Goal: Feedback & Contribution: Leave review/rating

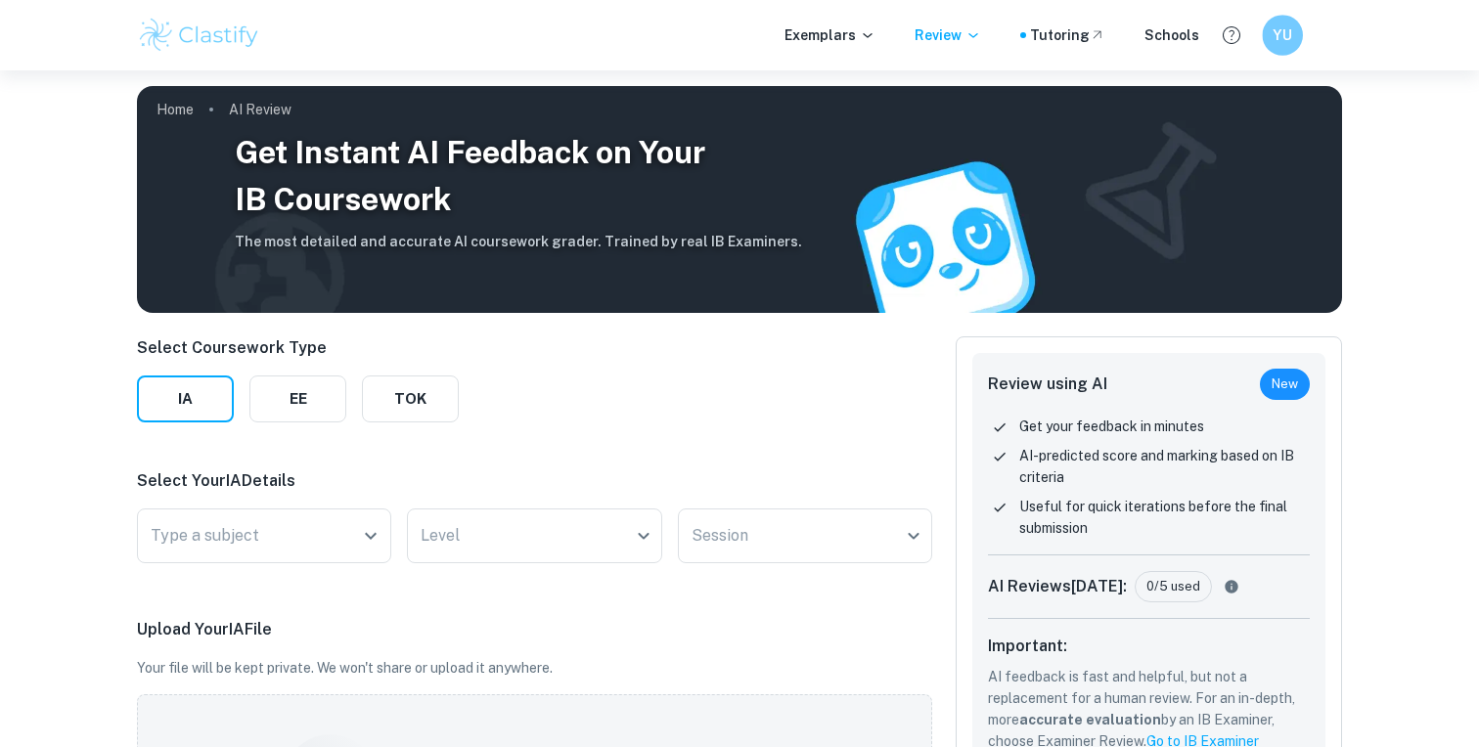
drag, startPoint x: 0, startPoint y: 0, endPoint x: 1285, endPoint y: 26, distance: 1285.7
click at [1285, 26] on h6 "YU" at bounding box center [1282, 35] width 23 height 23
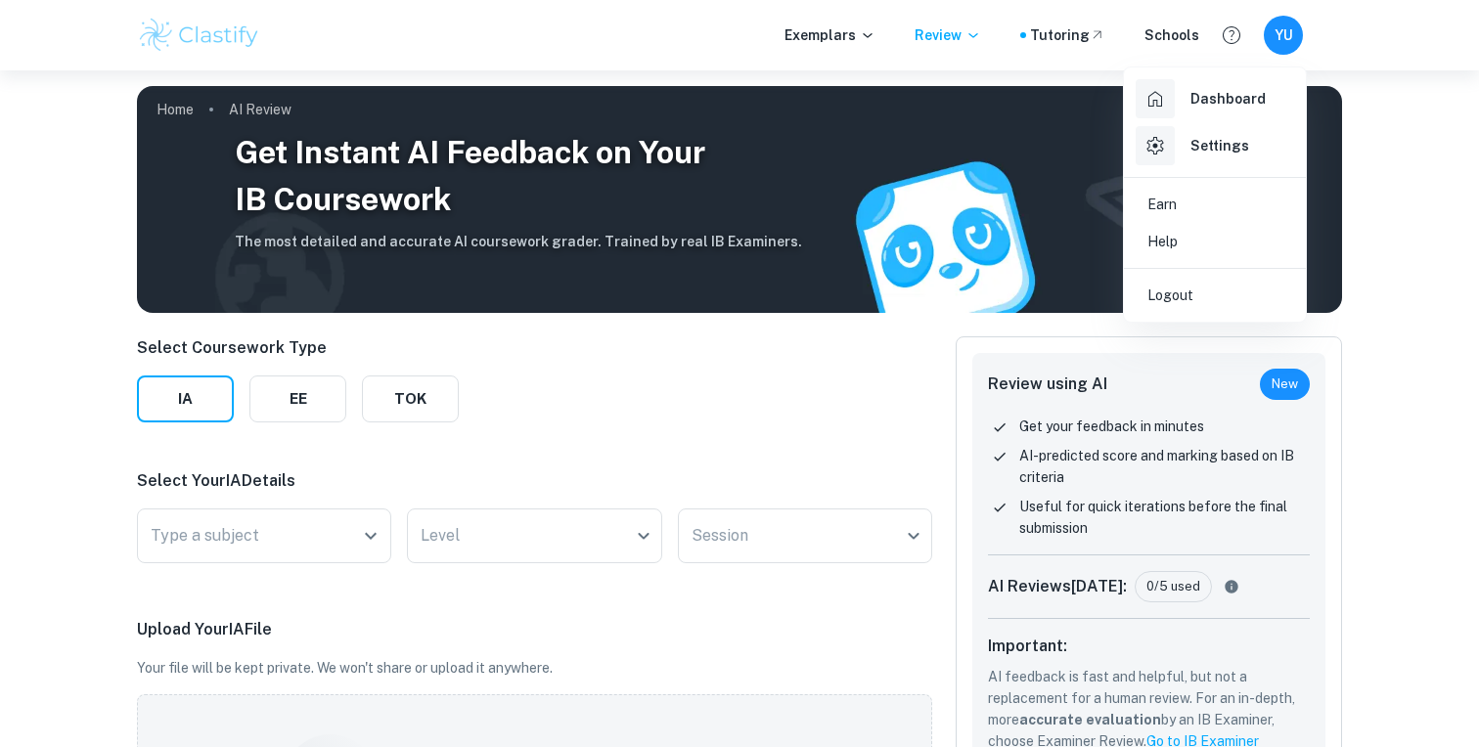
click at [1218, 107] on h6 "Dashboard" at bounding box center [1228, 99] width 75 height 22
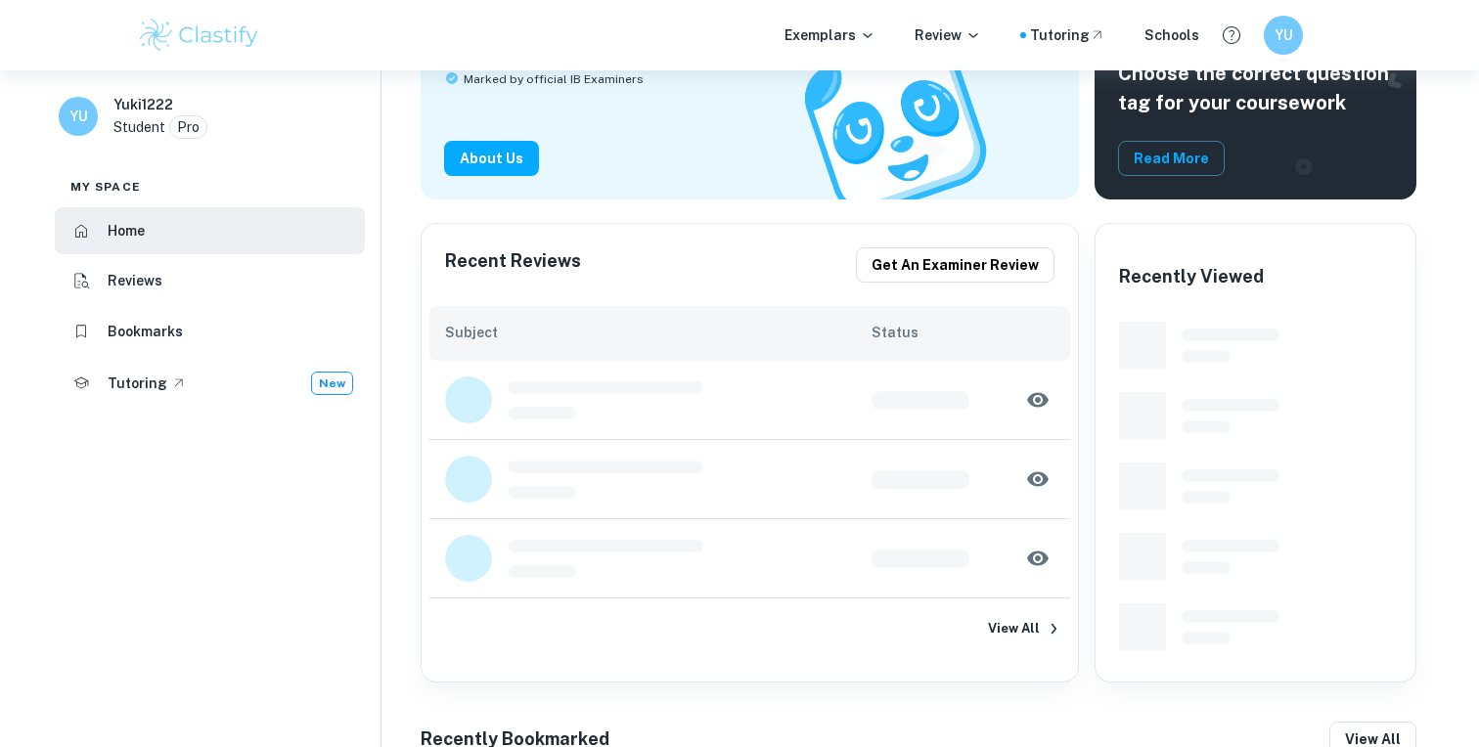
scroll to position [256, 0]
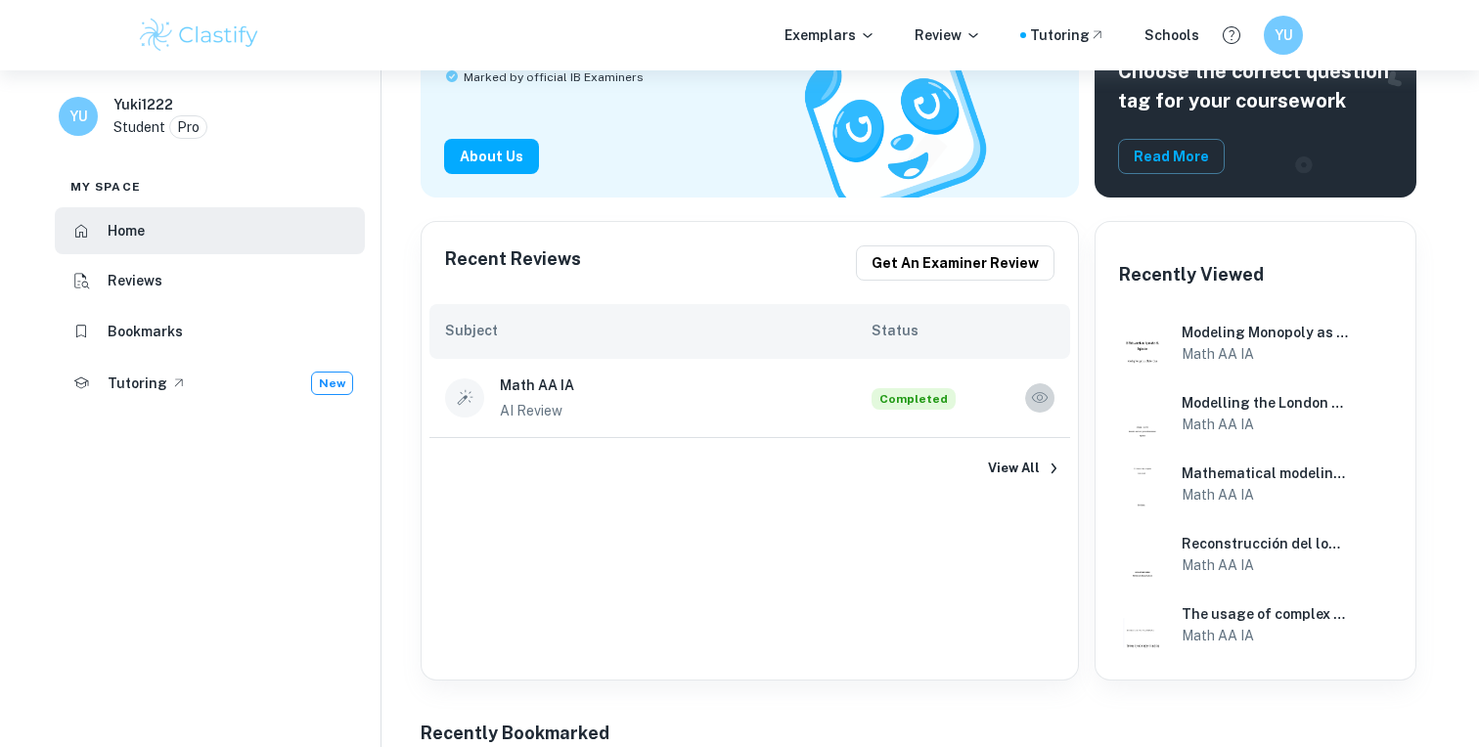
click at [1027, 389] on button "button" at bounding box center [1039, 397] width 29 height 29
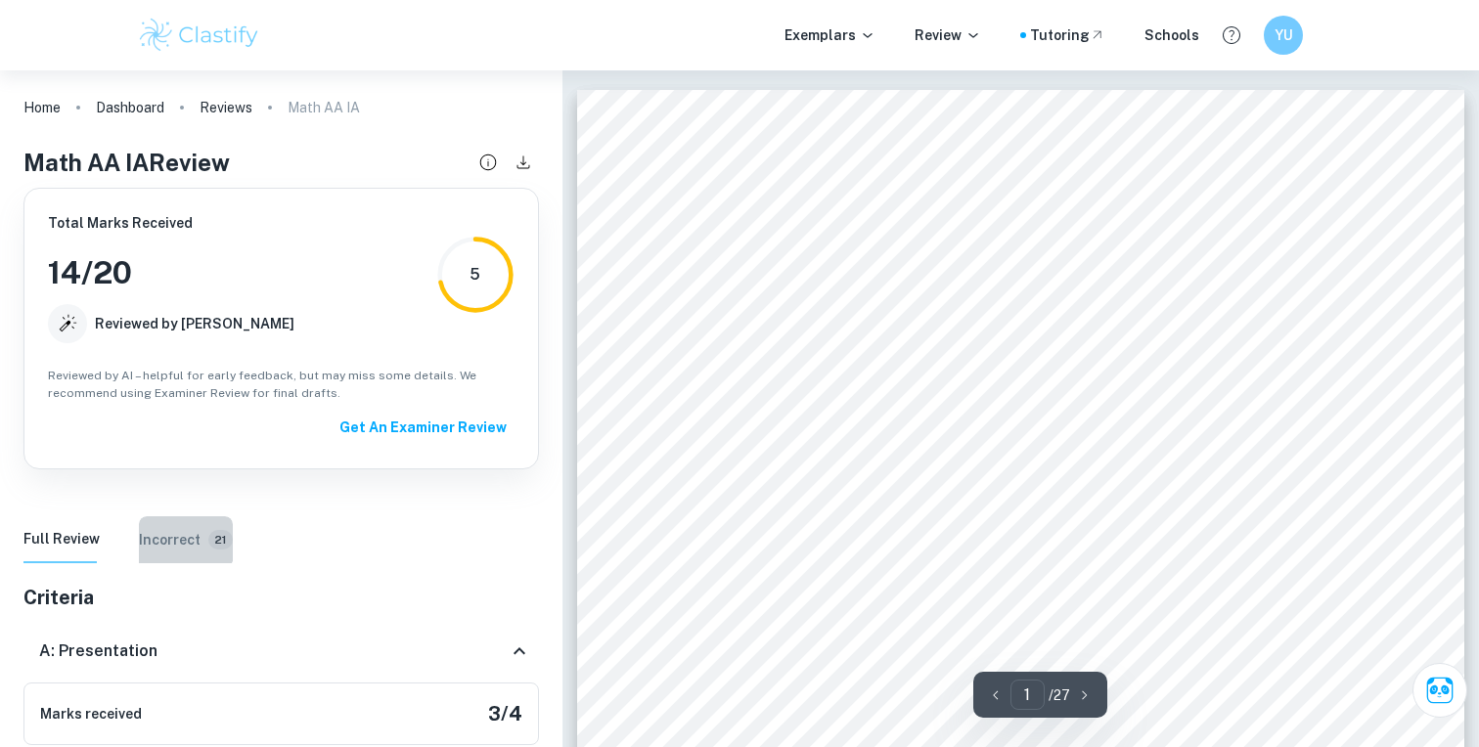
click at [177, 538] on h6 "Incorrect" at bounding box center [170, 540] width 62 height 22
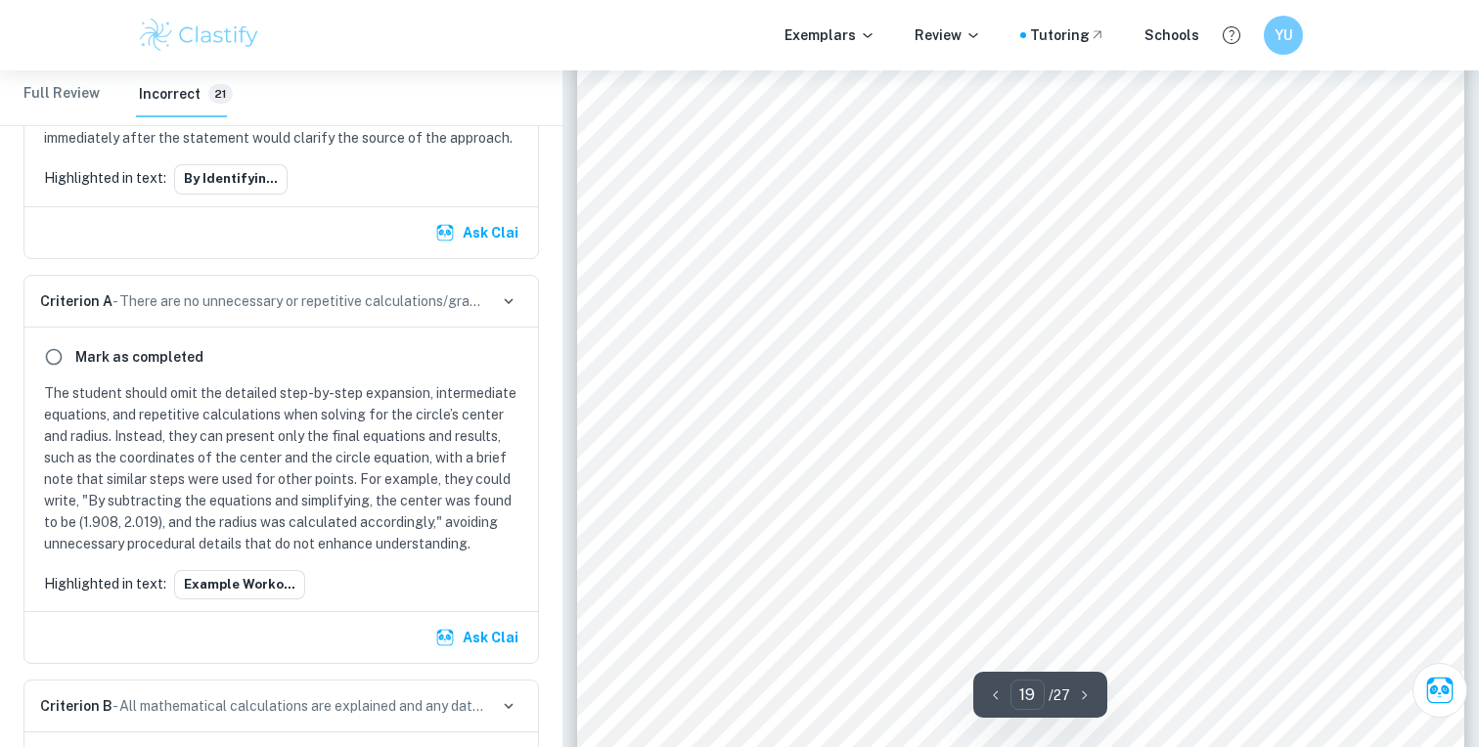
scroll to position [22928, 0]
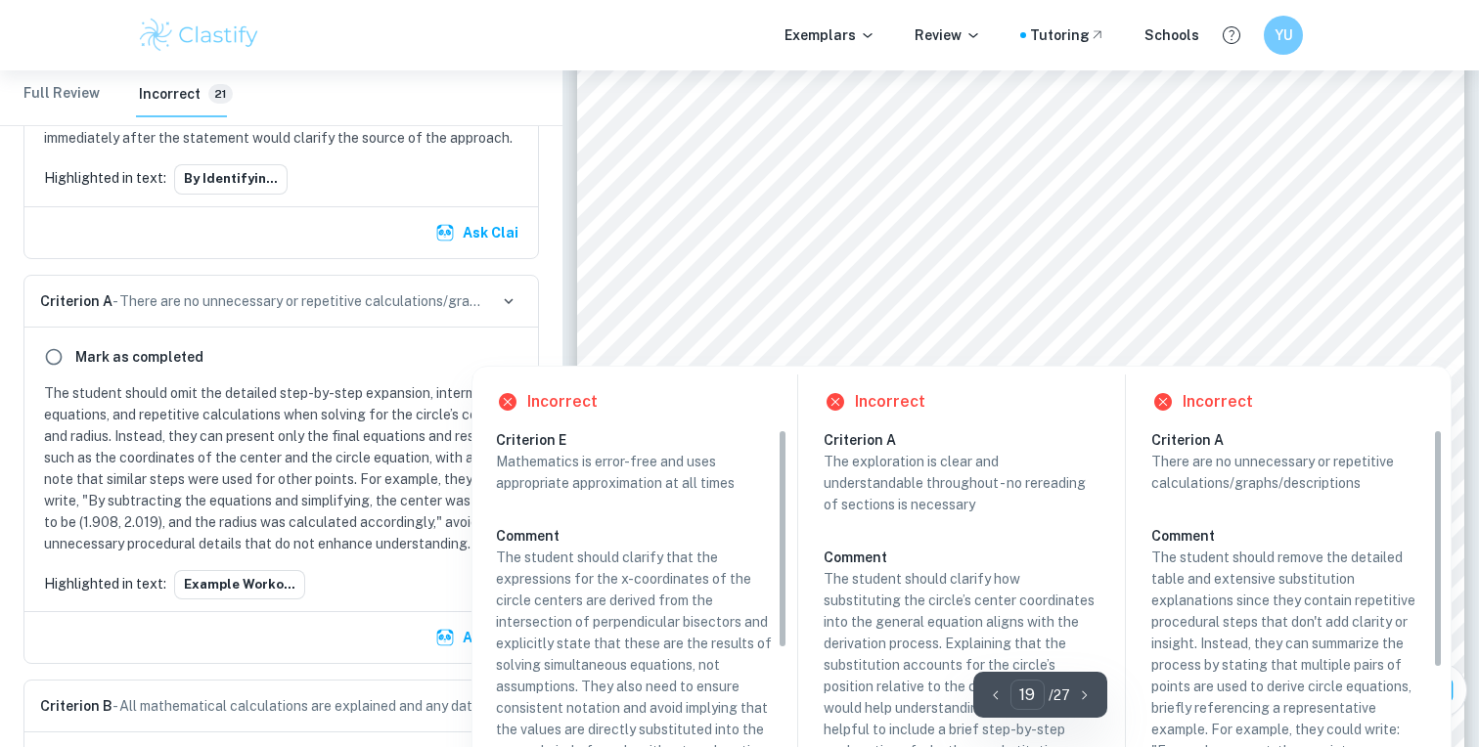
click at [786, 338] on span "is in the origin, an expression for x coordinates of the center of the circle (" at bounding box center [949, 346] width 531 height 17
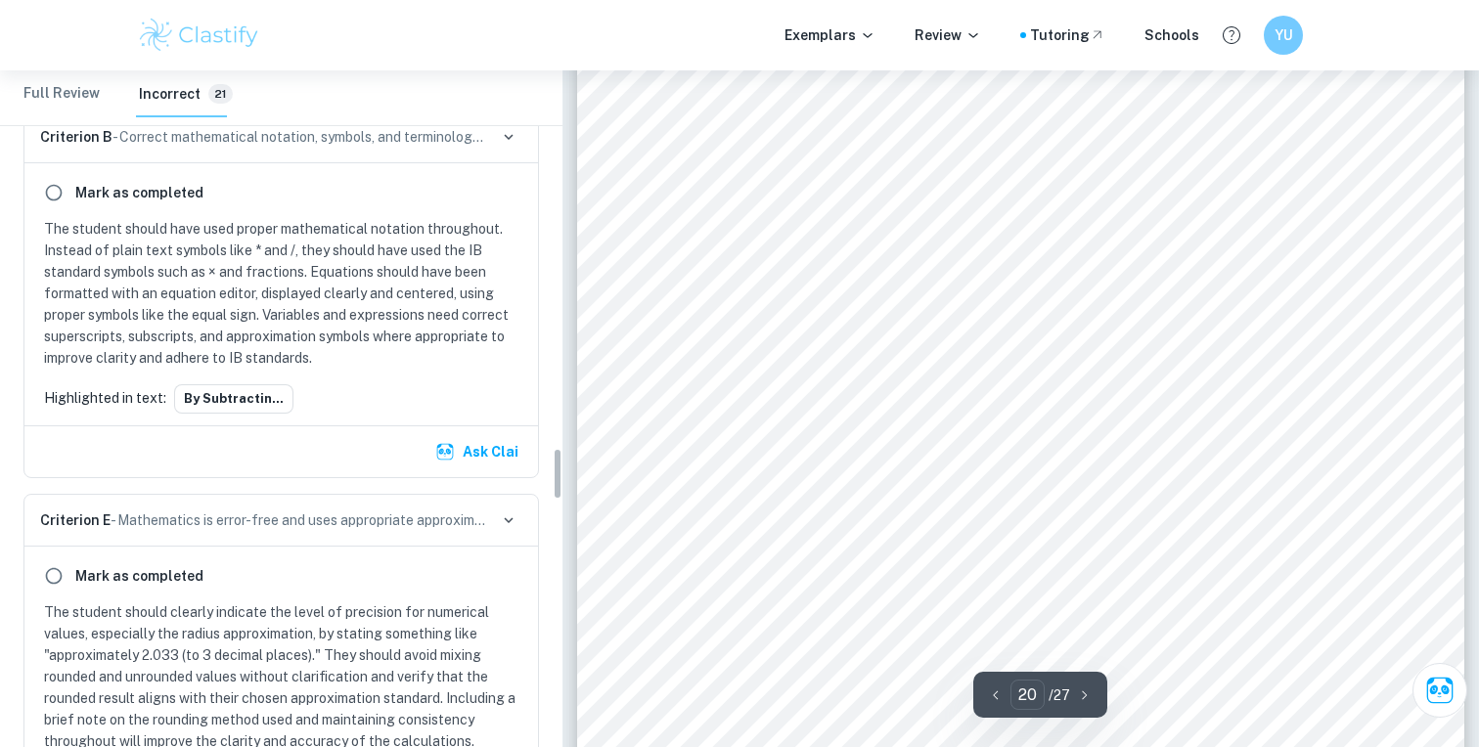
scroll to position [4939, 0]
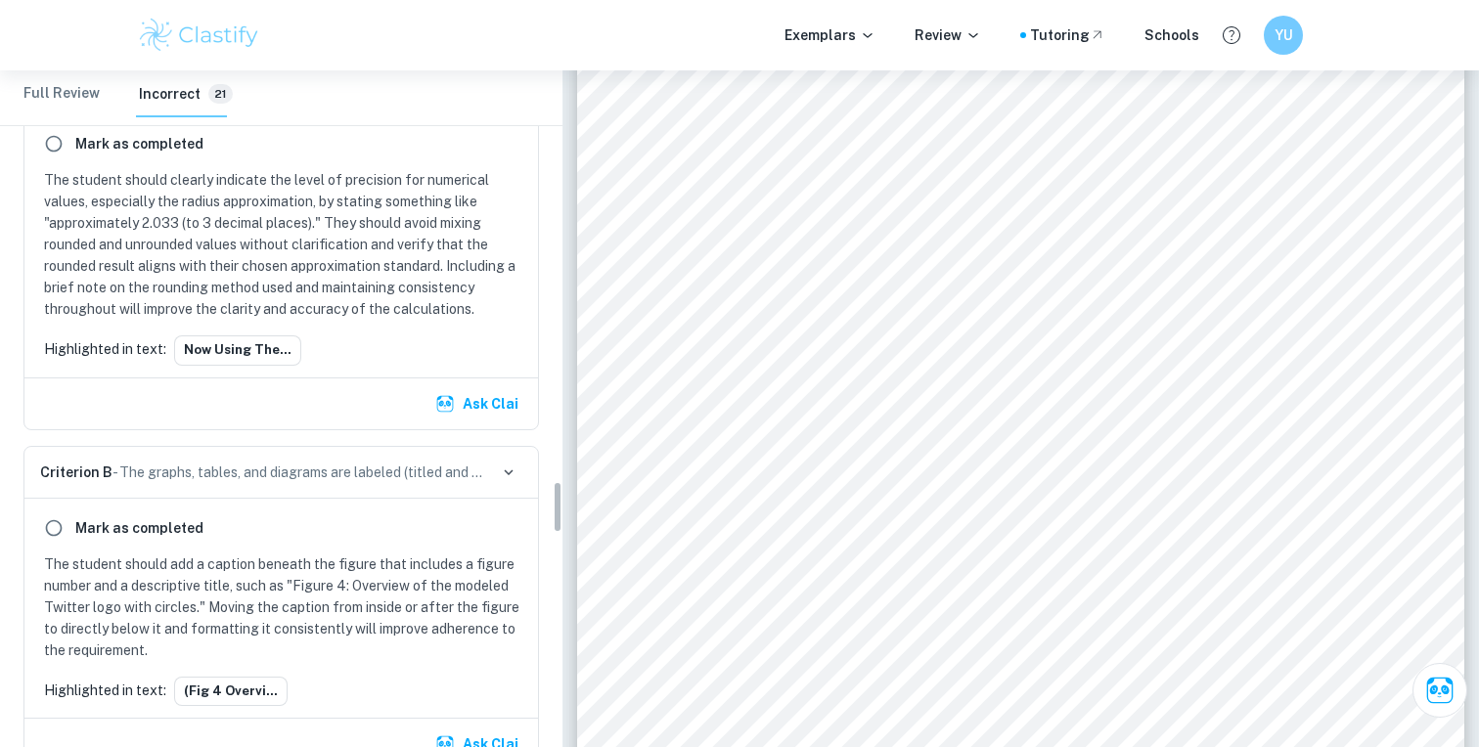
click at [24, 89] on Review "Full Review" at bounding box center [61, 93] width 76 height 47
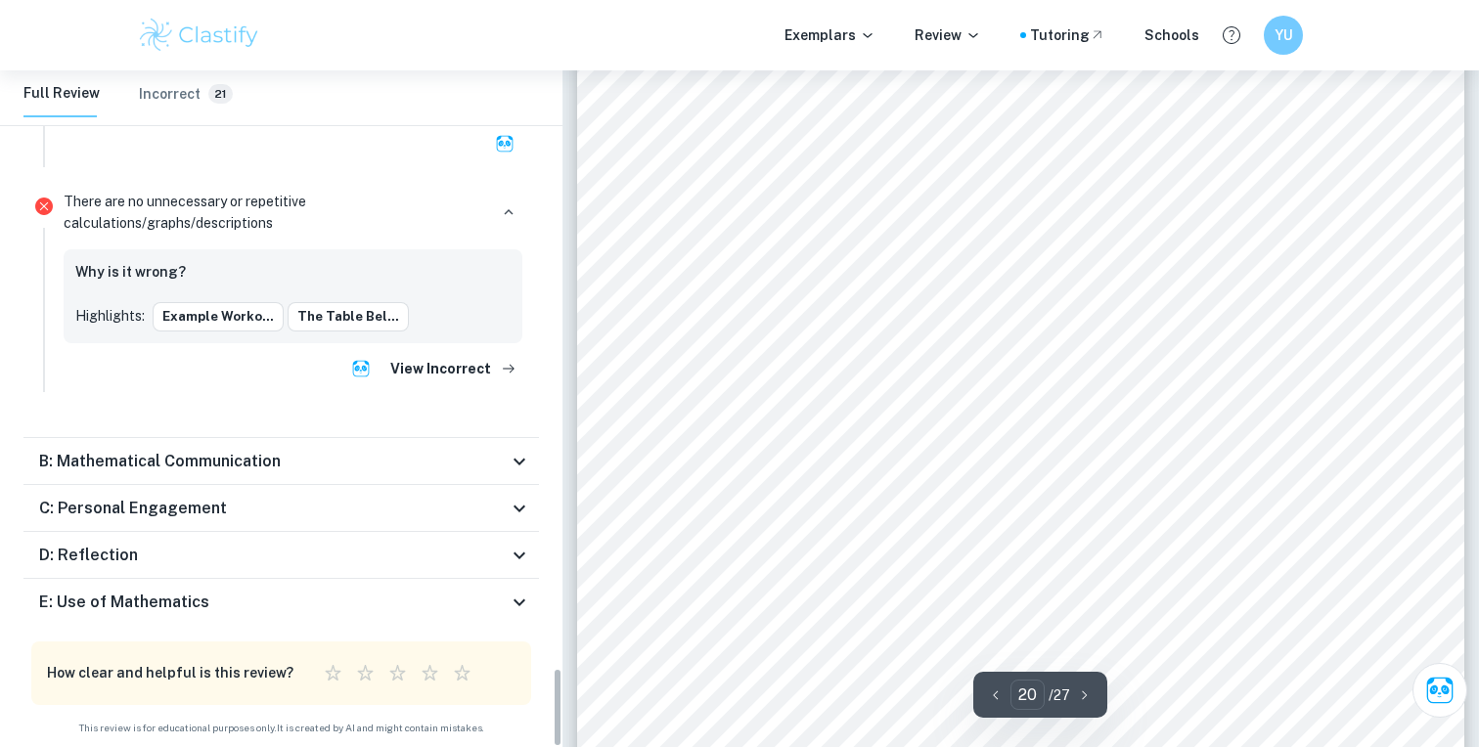
scroll to position [24779, 0]
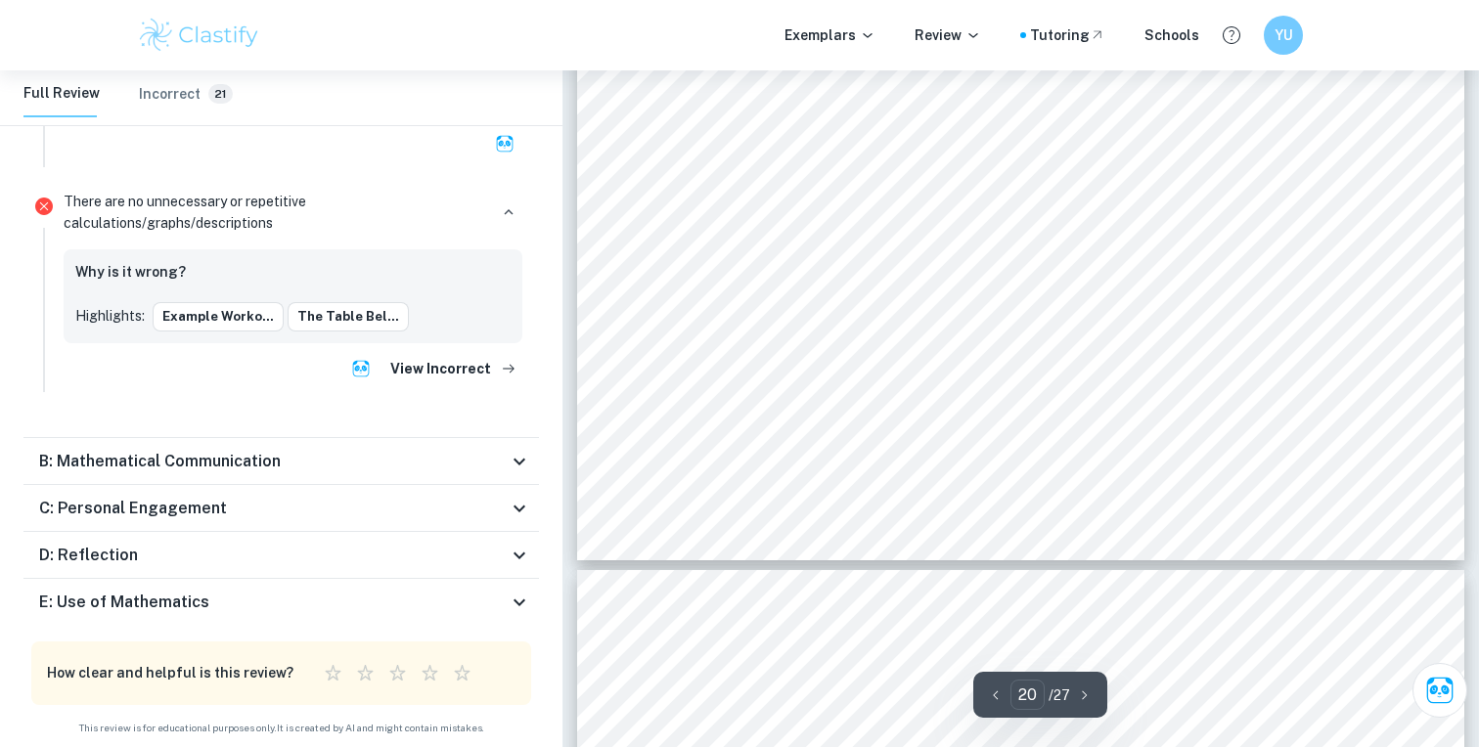
click at [505, 598] on div "E: Use of Mathematics" at bounding box center [273, 602] width 469 height 23
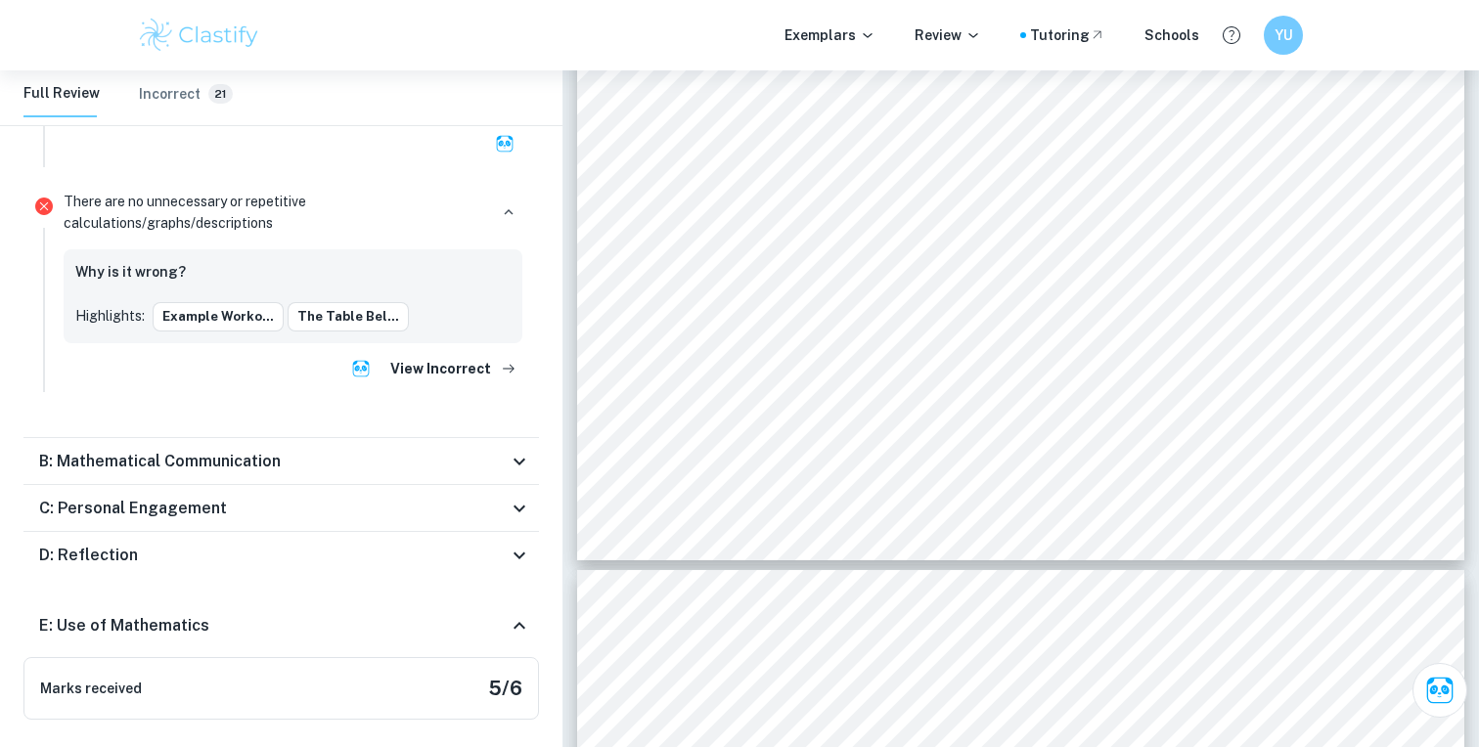
scroll to position [6061, 0]
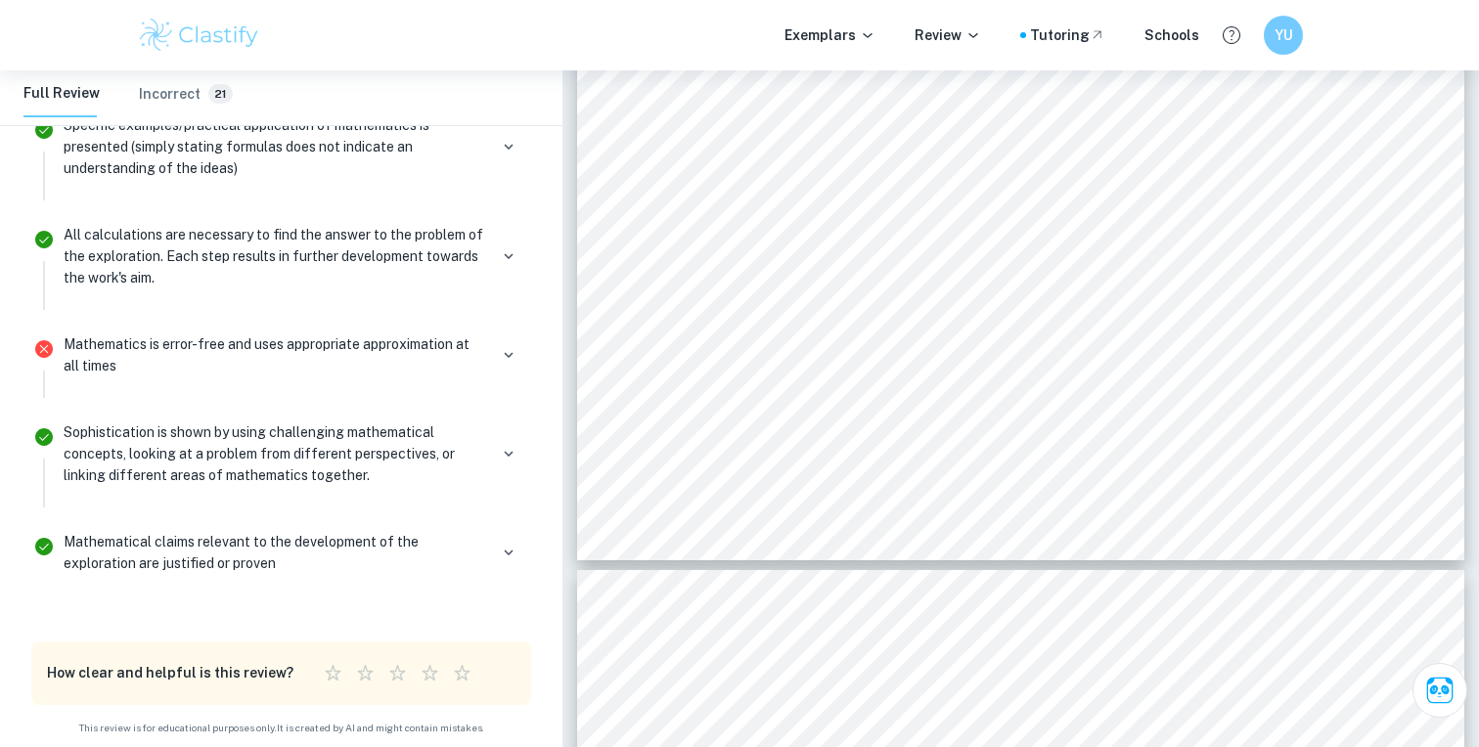
click at [453, 456] on p "Sophistication is shown by using challenging mathematical concepts, looking at …" at bounding box center [276, 454] width 424 height 65
click at [514, 448] on icon "button" at bounding box center [509, 454] width 18 height 18
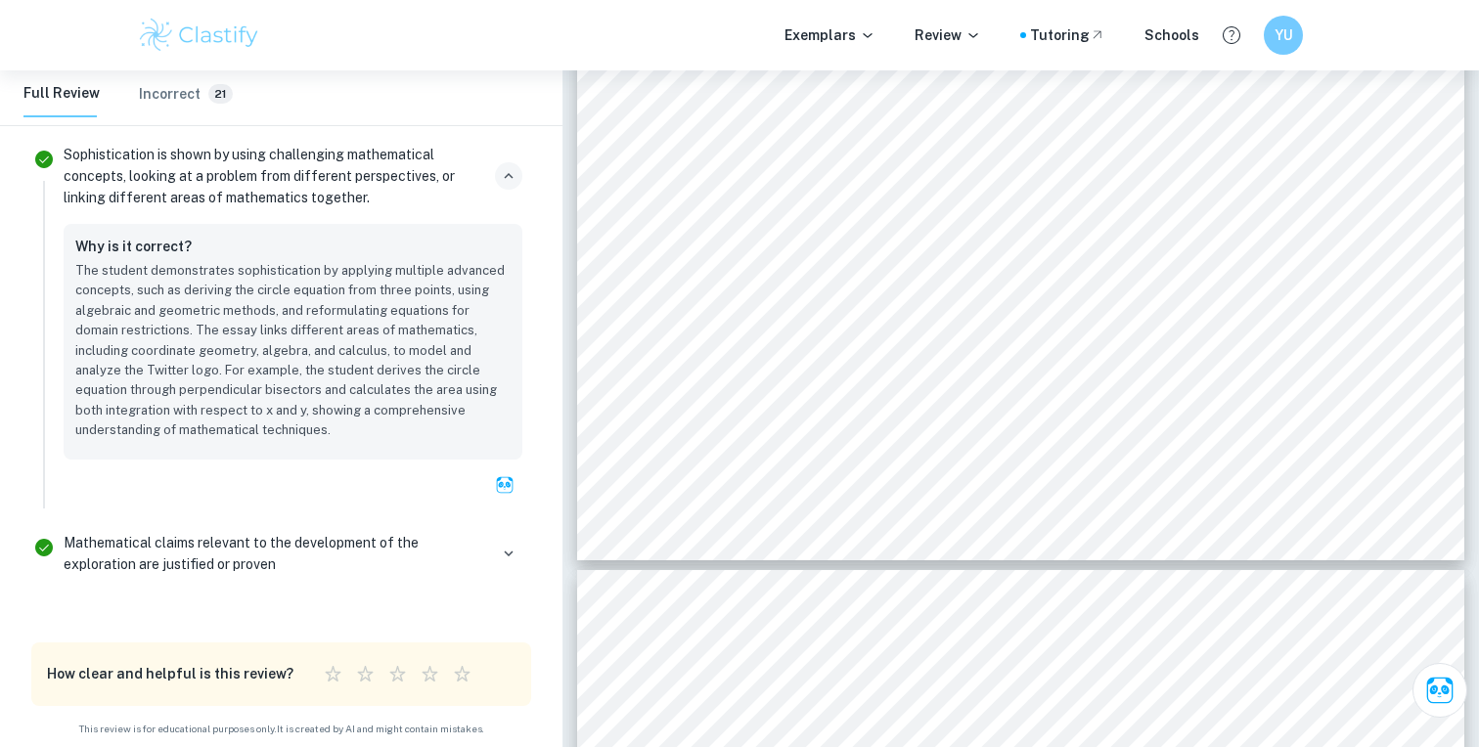
scroll to position [24801, 0]
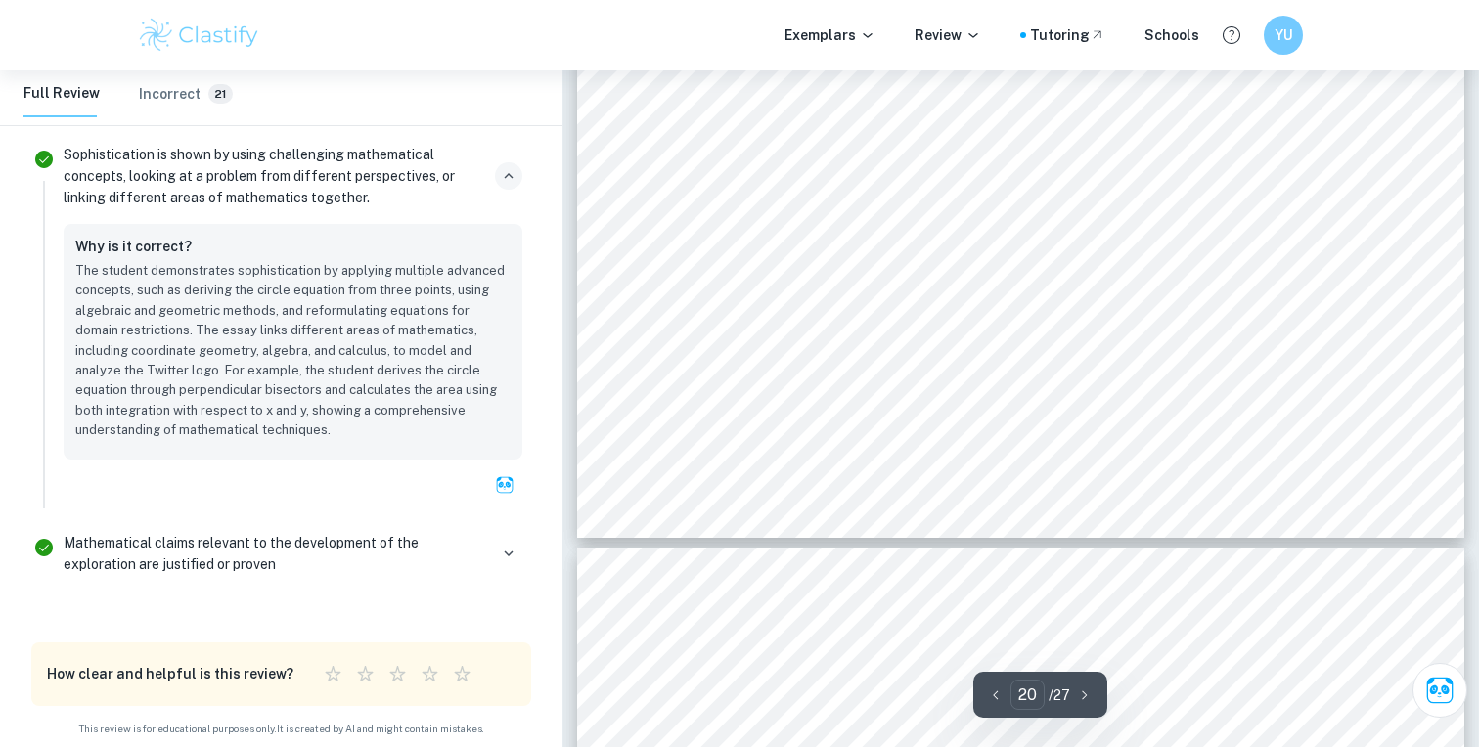
click at [500, 540] on div at bounding box center [508, 553] width 27 height 27
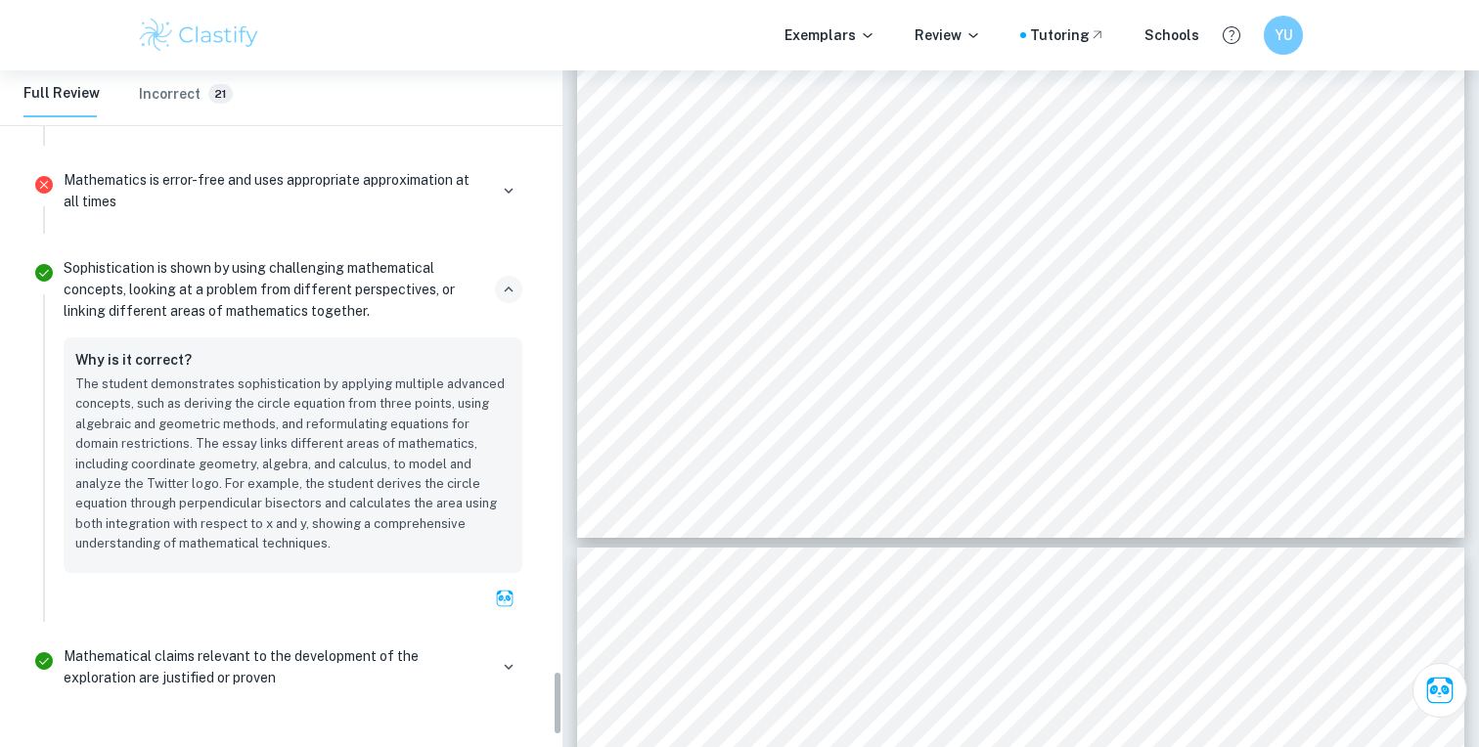
click at [500, 279] on button "button" at bounding box center [508, 289] width 27 height 27
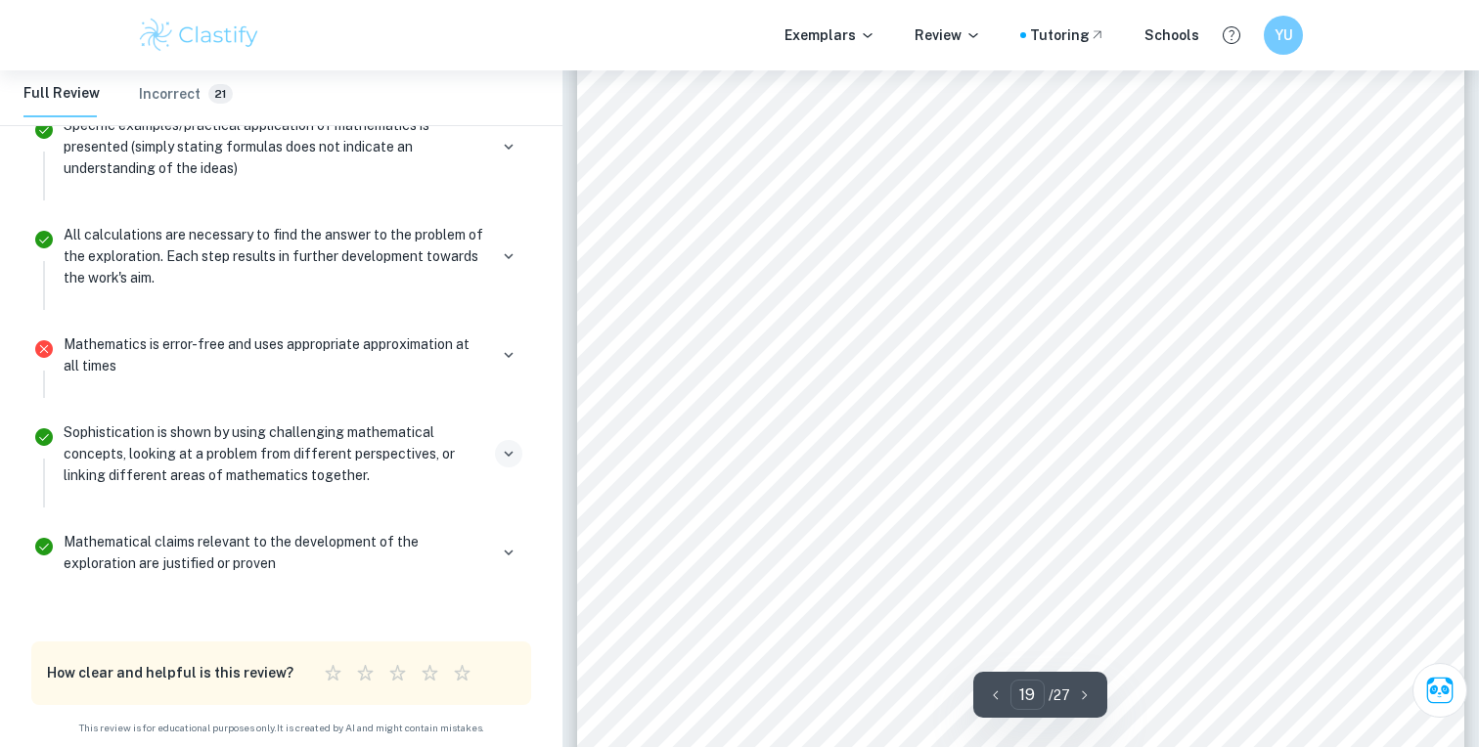
scroll to position [22850, 0]
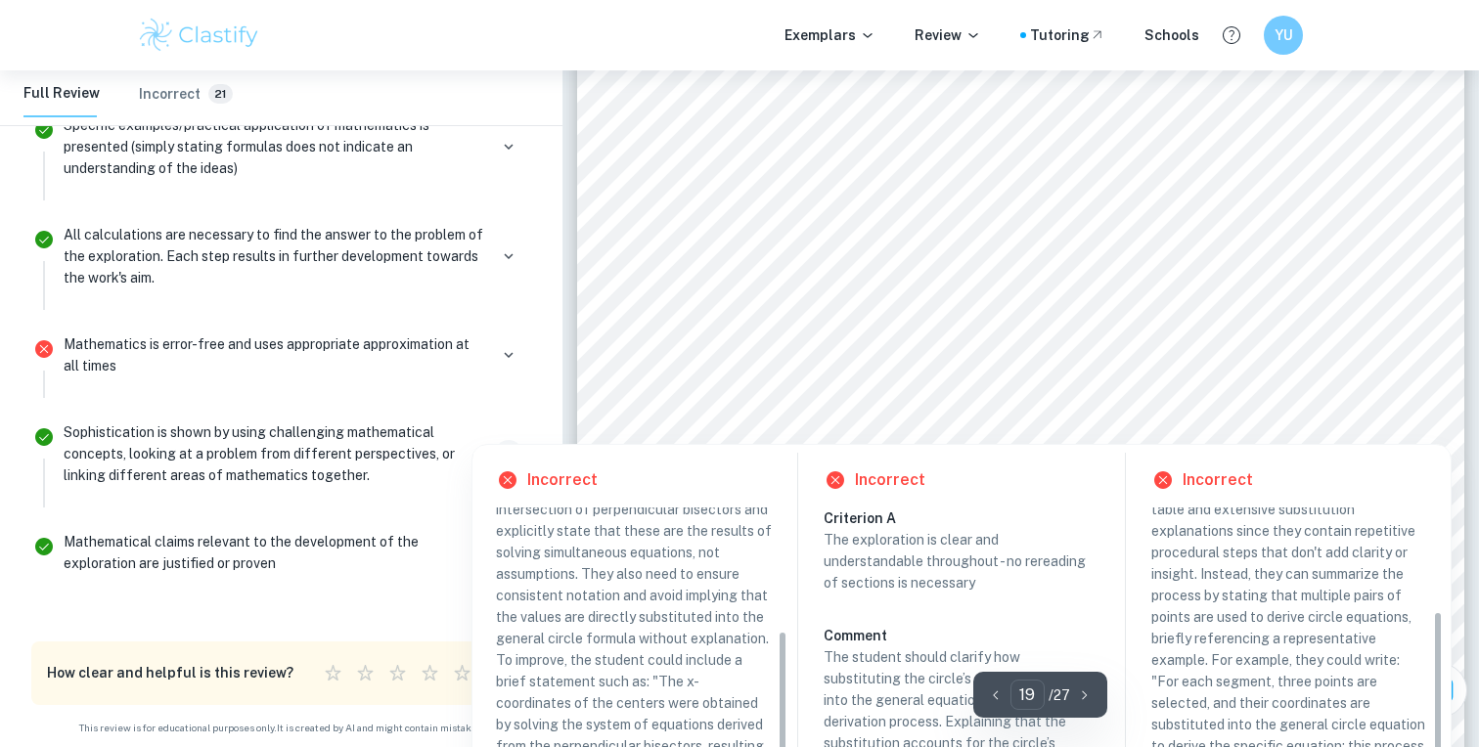
click at [891, 379] on div at bounding box center [1011, 381] width 654 height 22
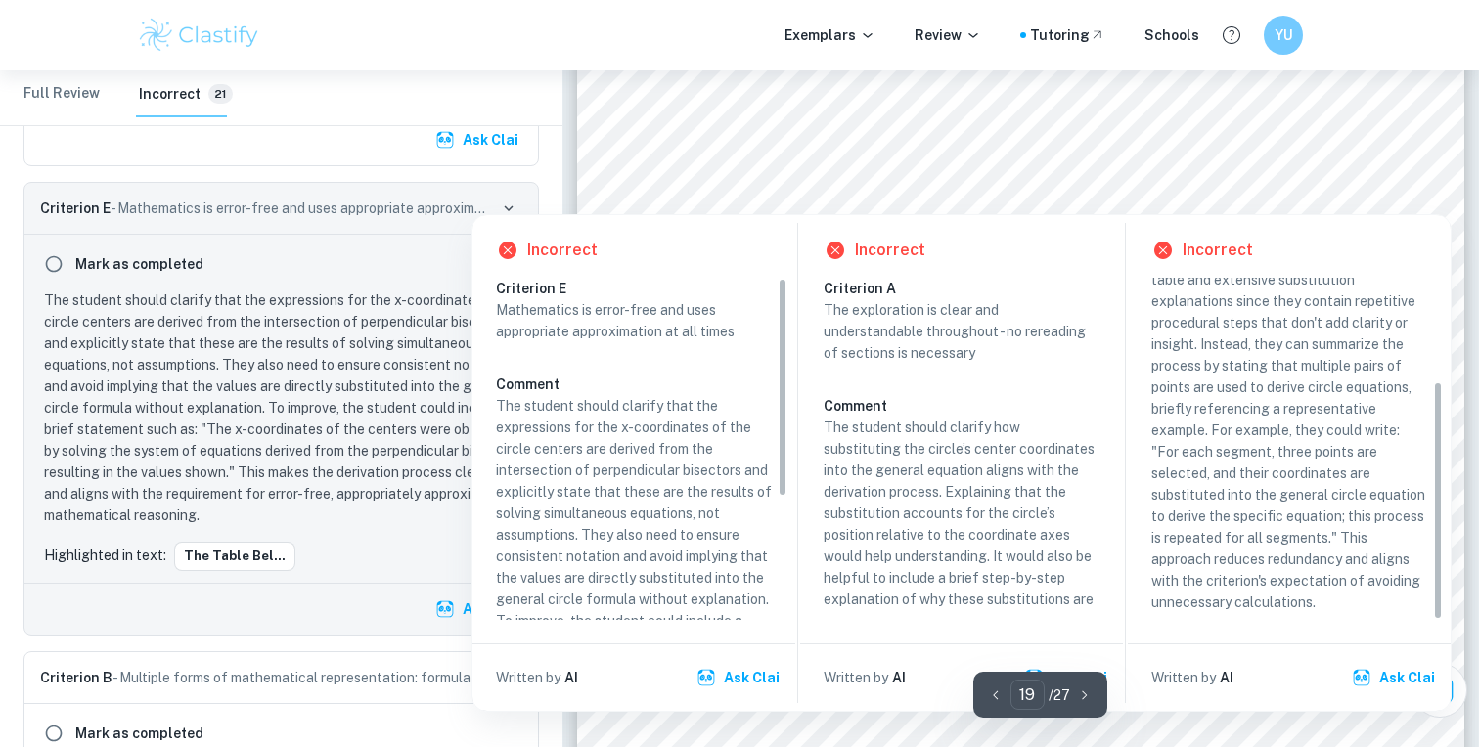
scroll to position [23073, 0]
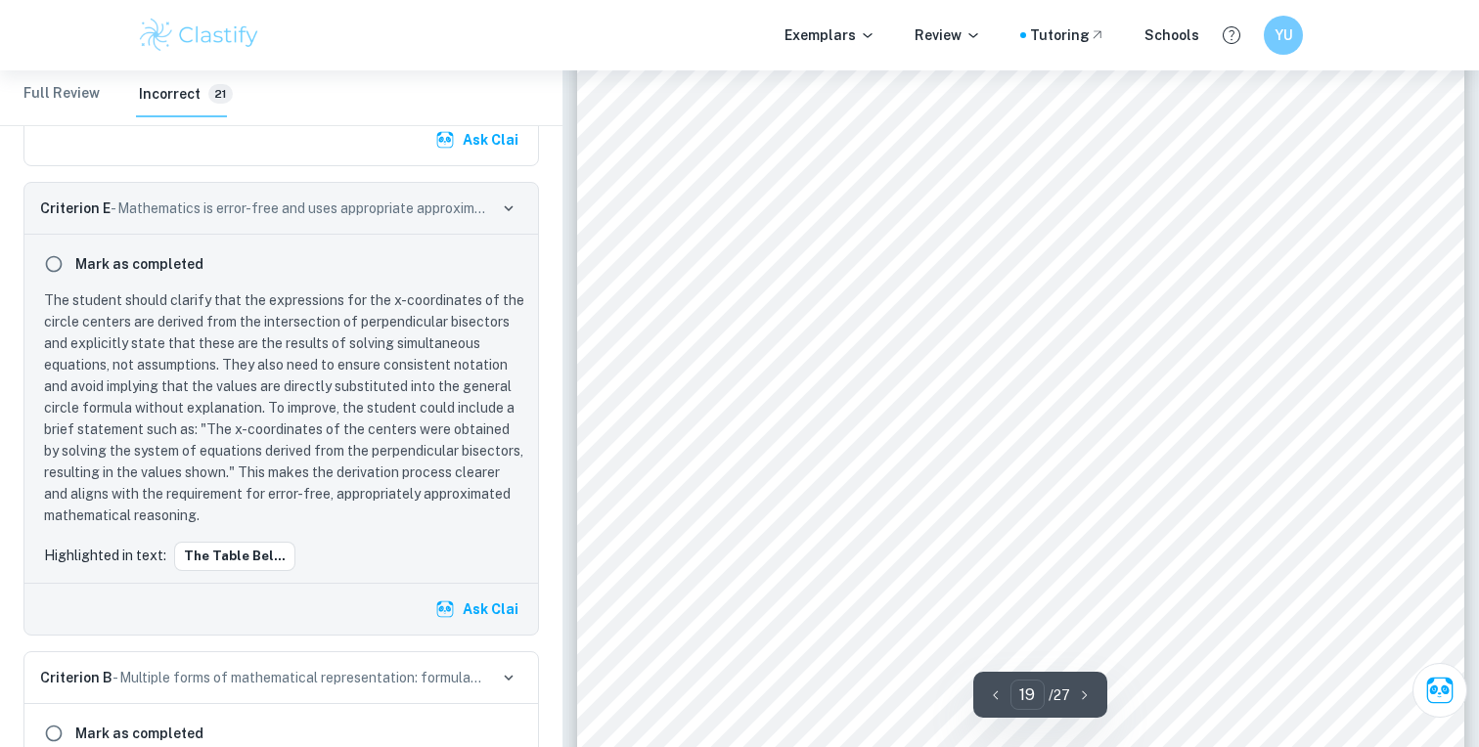
click at [1147, 667] on div "To calculate the total area of the logo, I will decompose the shape into multip…" at bounding box center [1020, 378] width 887 height 1254
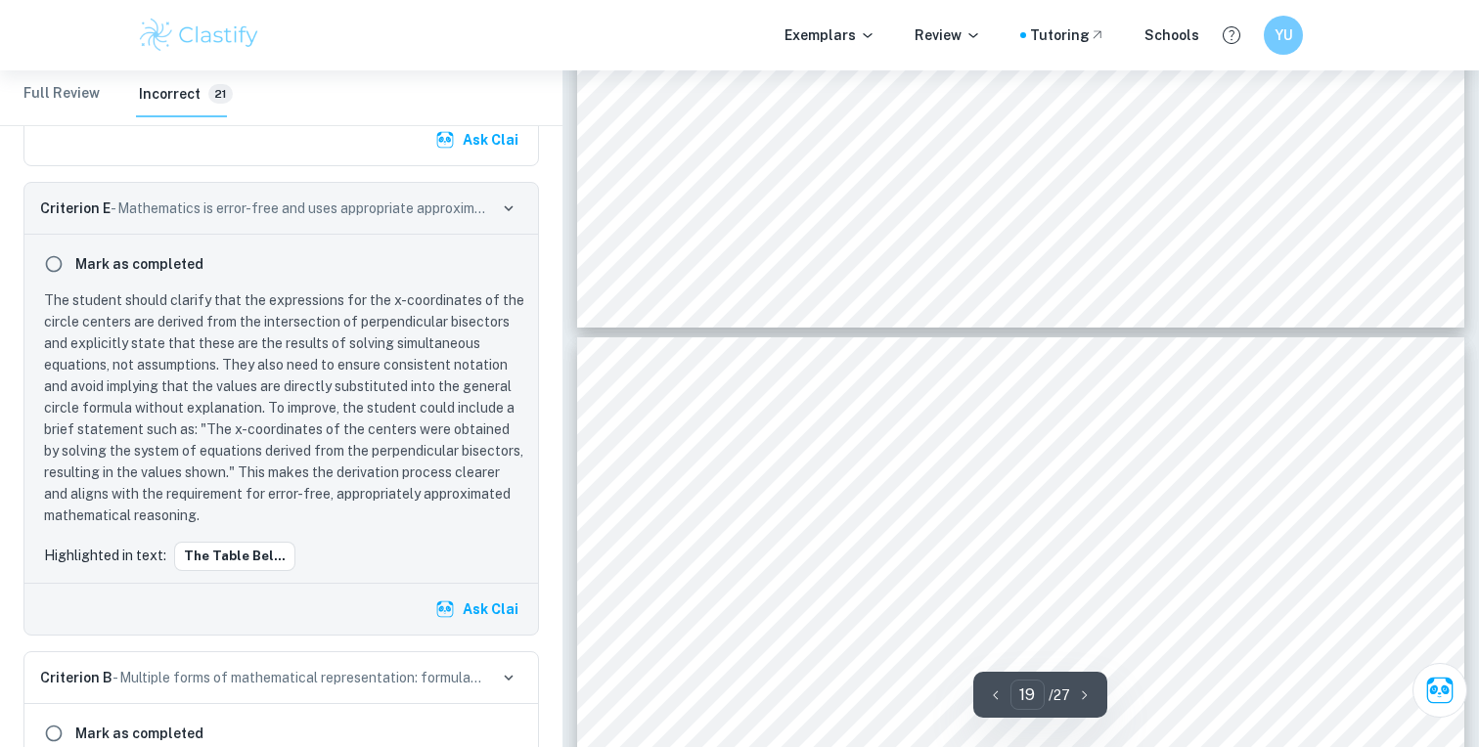
type input "18"
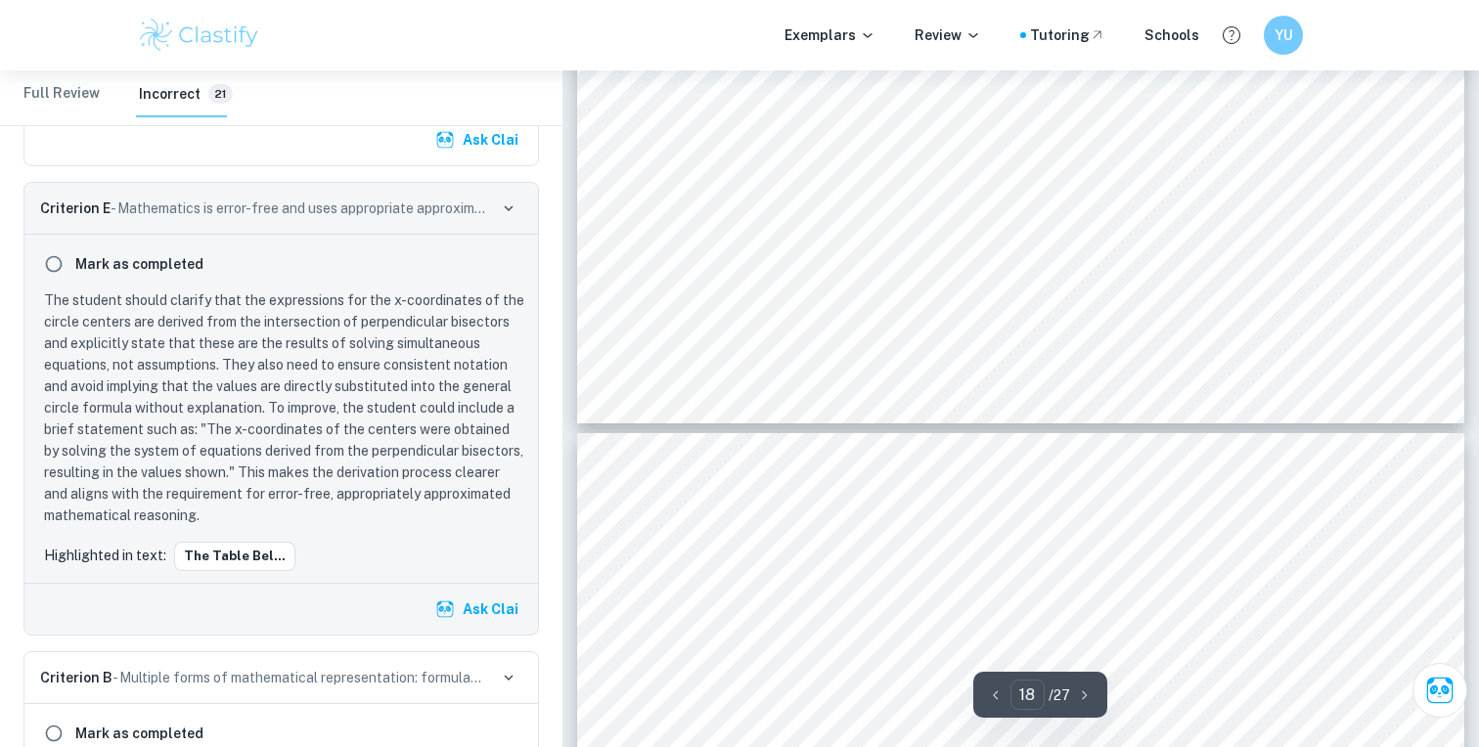
scroll to position [22298, 0]
